Goal: Find specific page/section: Find specific page/section

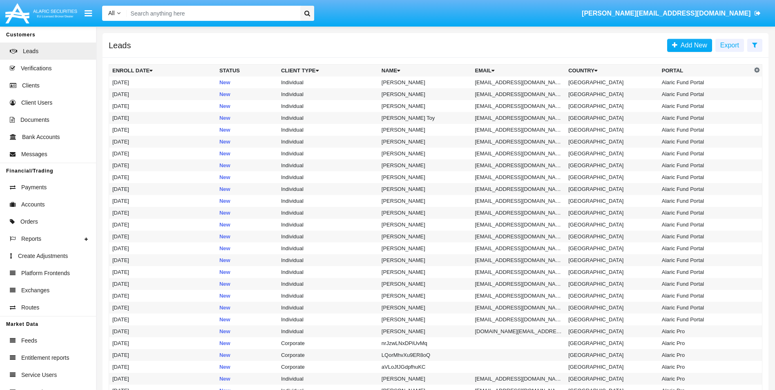
click at [188, 18] on input "Search" at bounding box center [212, 13] width 171 height 15
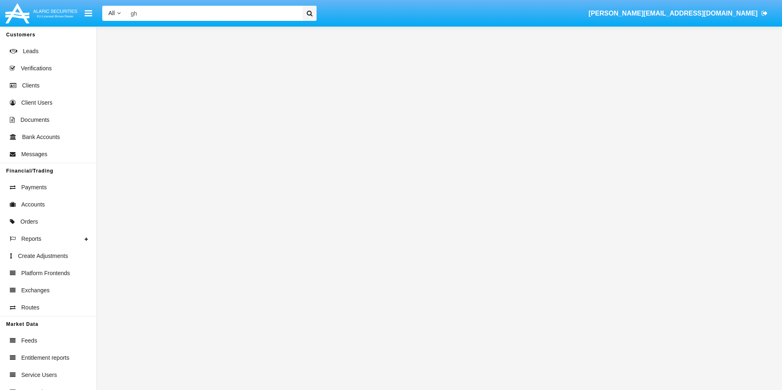
type input "g"
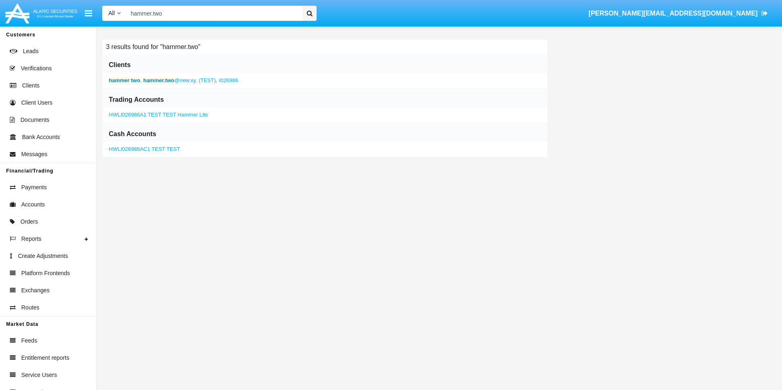
type input "hammer.two"
click at [189, 80] on span "hammer.two @new.xy," at bounding box center [170, 80] width 54 height 6
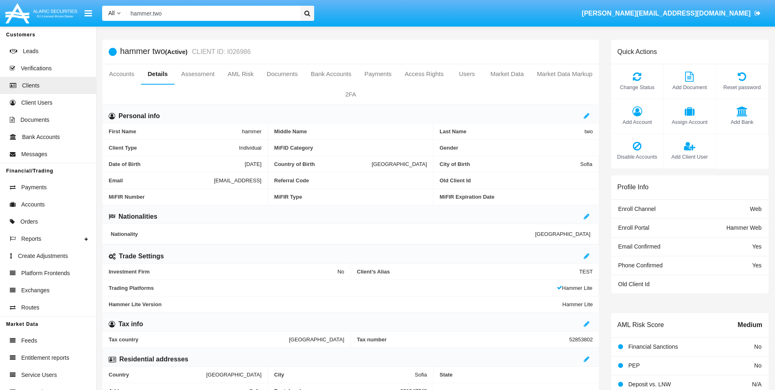
click at [161, 71] on link "Details" at bounding box center [158, 74] width 34 height 20
